Goal: Register for event/course

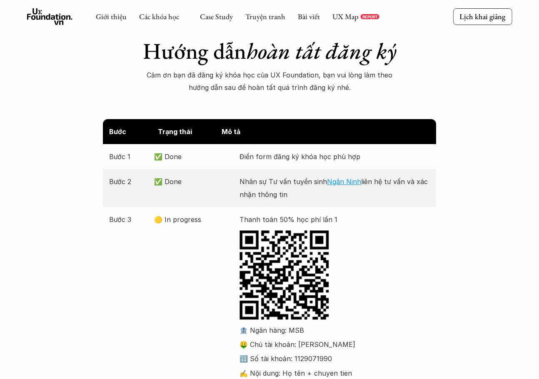
scroll to position [83, 0]
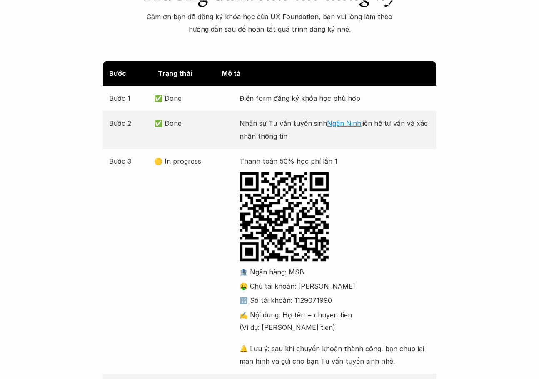
click at [382, 216] on div "Thanh toán 50% học phí lần 1 🏦 Ngân hàng: MSB 🤑 Chủ tài khoản: Ninh Thúy Ngân 🔢…" at bounding box center [334, 261] width 190 height 212
click at [439, 191] on div "Bước Trạng thái Mô tả Bước 1 ✅ Done Điền form đăng ký khóa học phù hợp Bước 2 ✅…" at bounding box center [269, 287] width 539 height 452
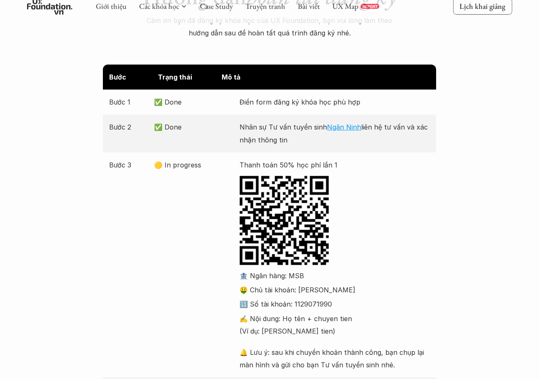
scroll to position [129, 0]
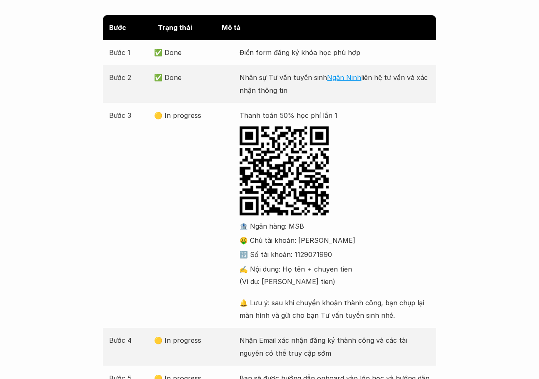
click at [47, 171] on div "Bước Trạng thái Mô tả Bước 1 ✅ Done Điền form đăng ký khóa học phù hợp Bước 2 ✅…" at bounding box center [269, 241] width 539 height 452
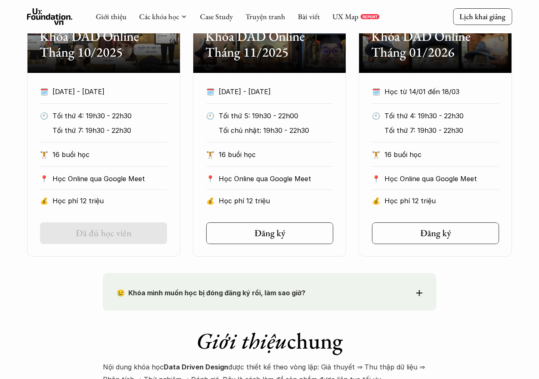
scroll to position [507, 0]
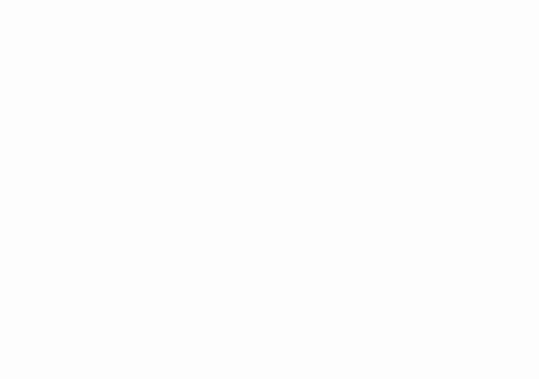
scroll to position [250, 0]
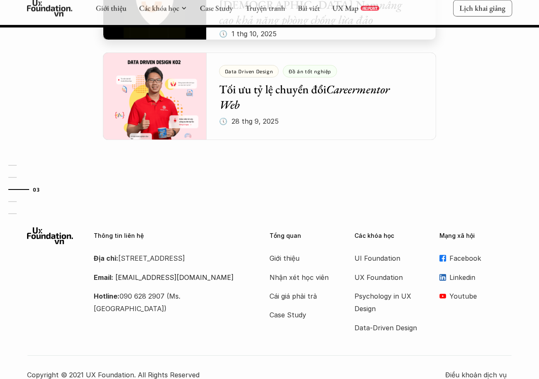
scroll to position [1063, 0]
